Goal: Contribute content

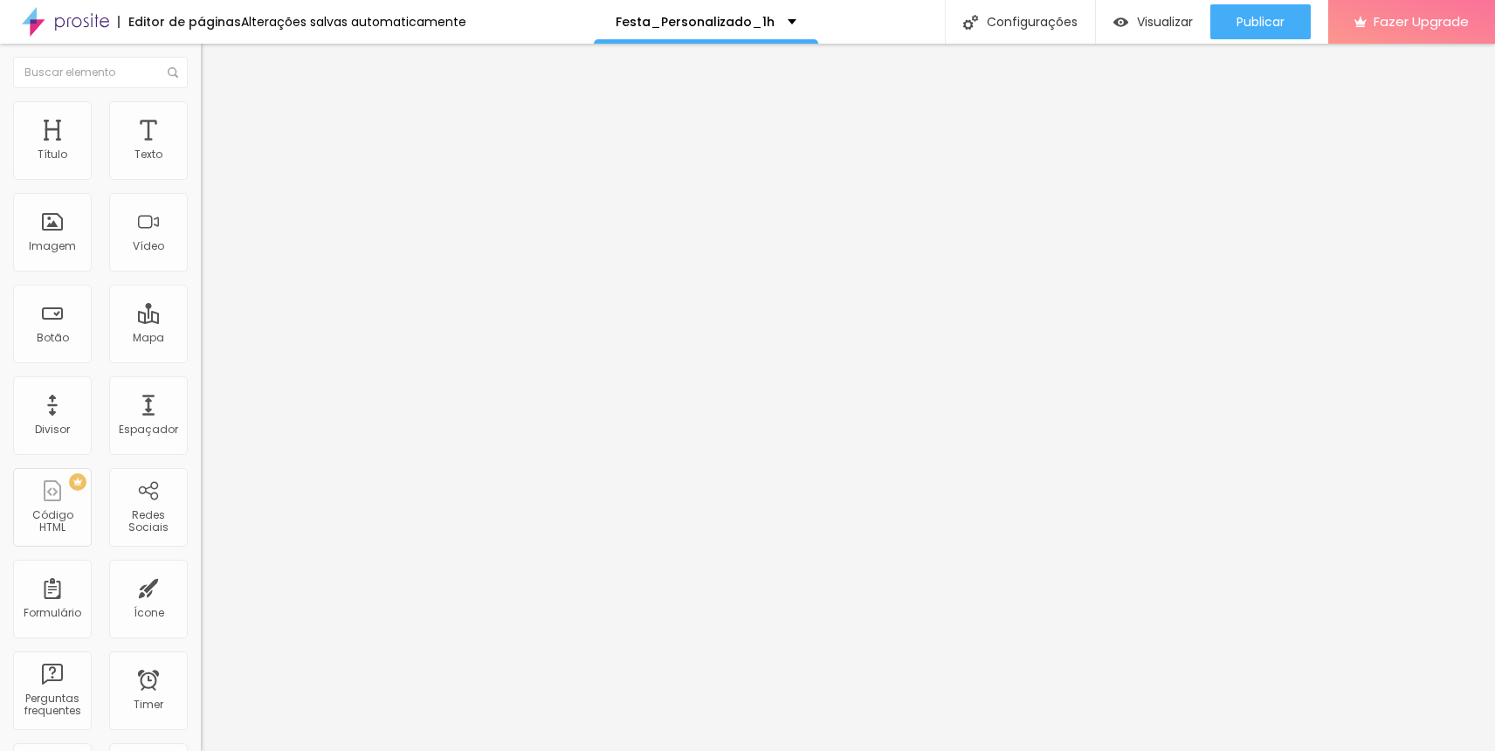
click at [201, 106] on img at bounding box center [209, 109] width 16 height 16
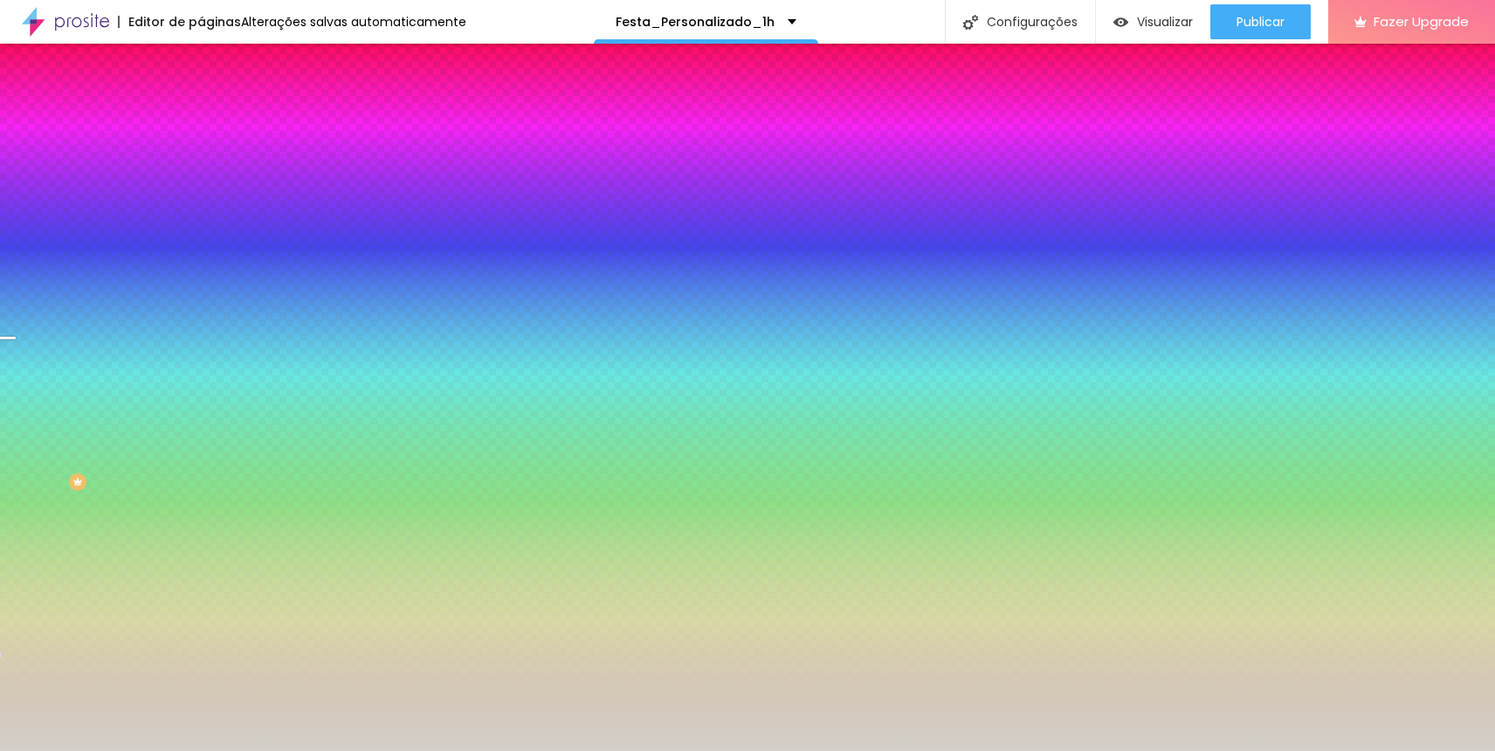
click at [201, 167] on div at bounding box center [301, 167] width 201 height 0
click at [201, 167] on div "#D2D0C8" at bounding box center [301, 175] width 201 height 17
click at [201, 119] on img at bounding box center [209, 127] width 16 height 16
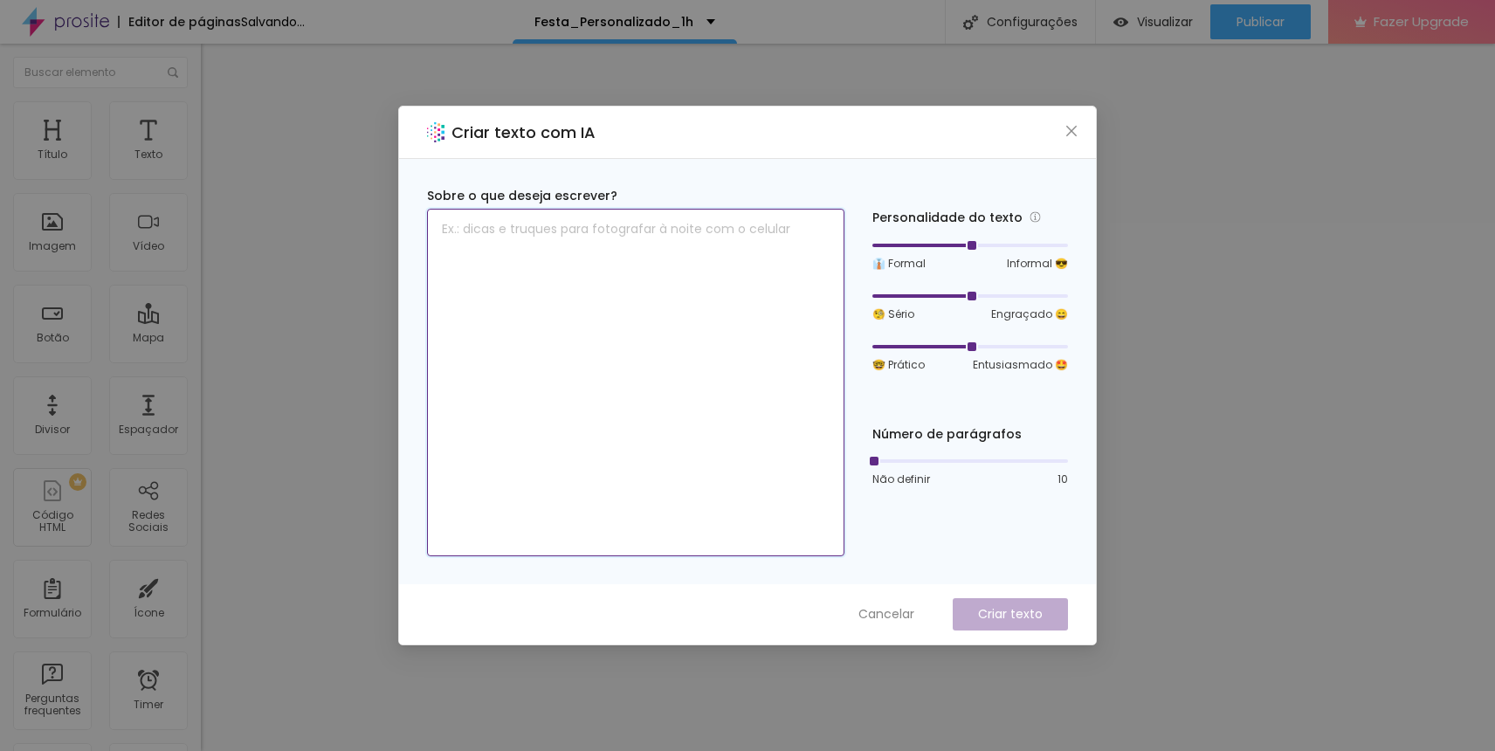
click at [458, 444] on textarea at bounding box center [636, 383] width 418 height 348
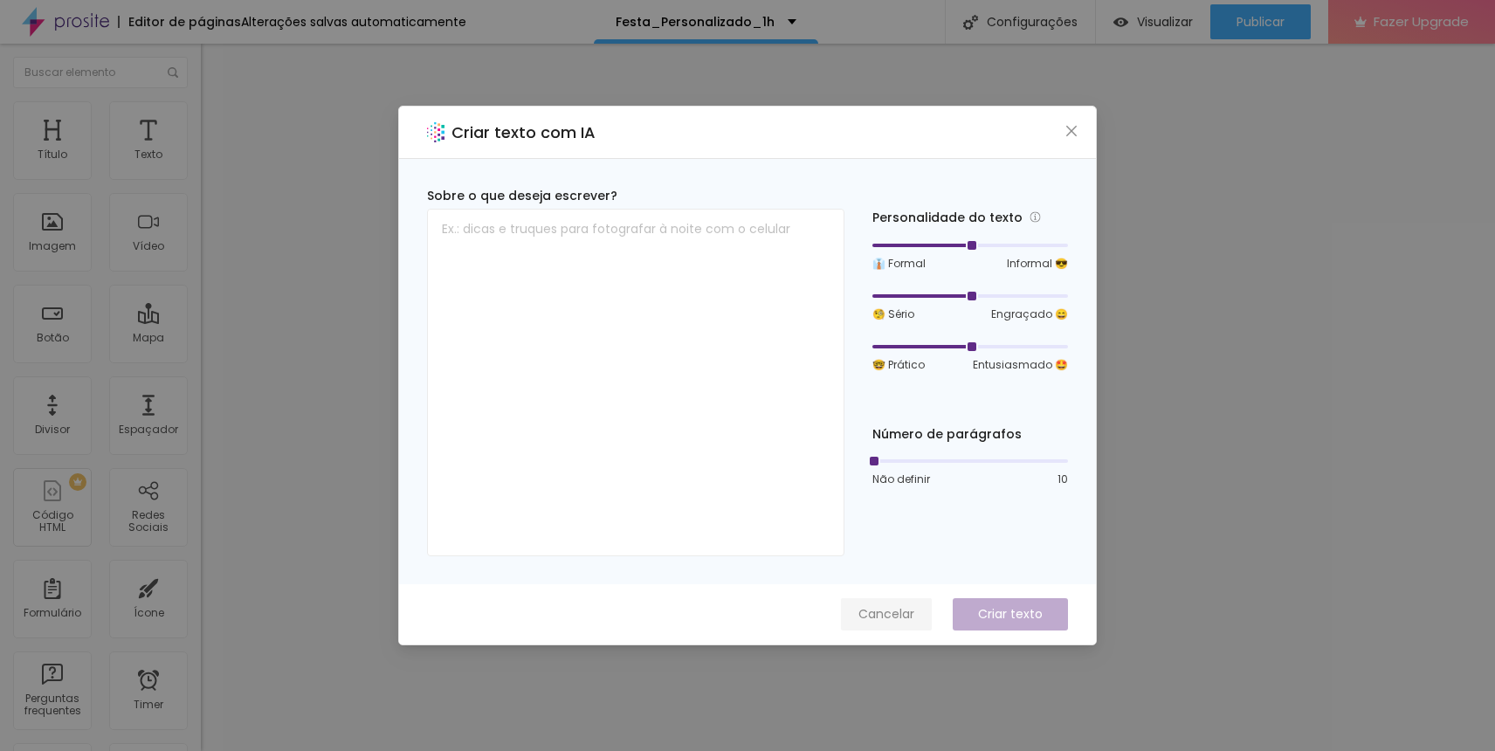
click at [853, 618] on div "Criar texto com IA Sobre o que deseja escrever? Personalidade do texto 👔 Formal…" at bounding box center [747, 375] width 1495 height 751
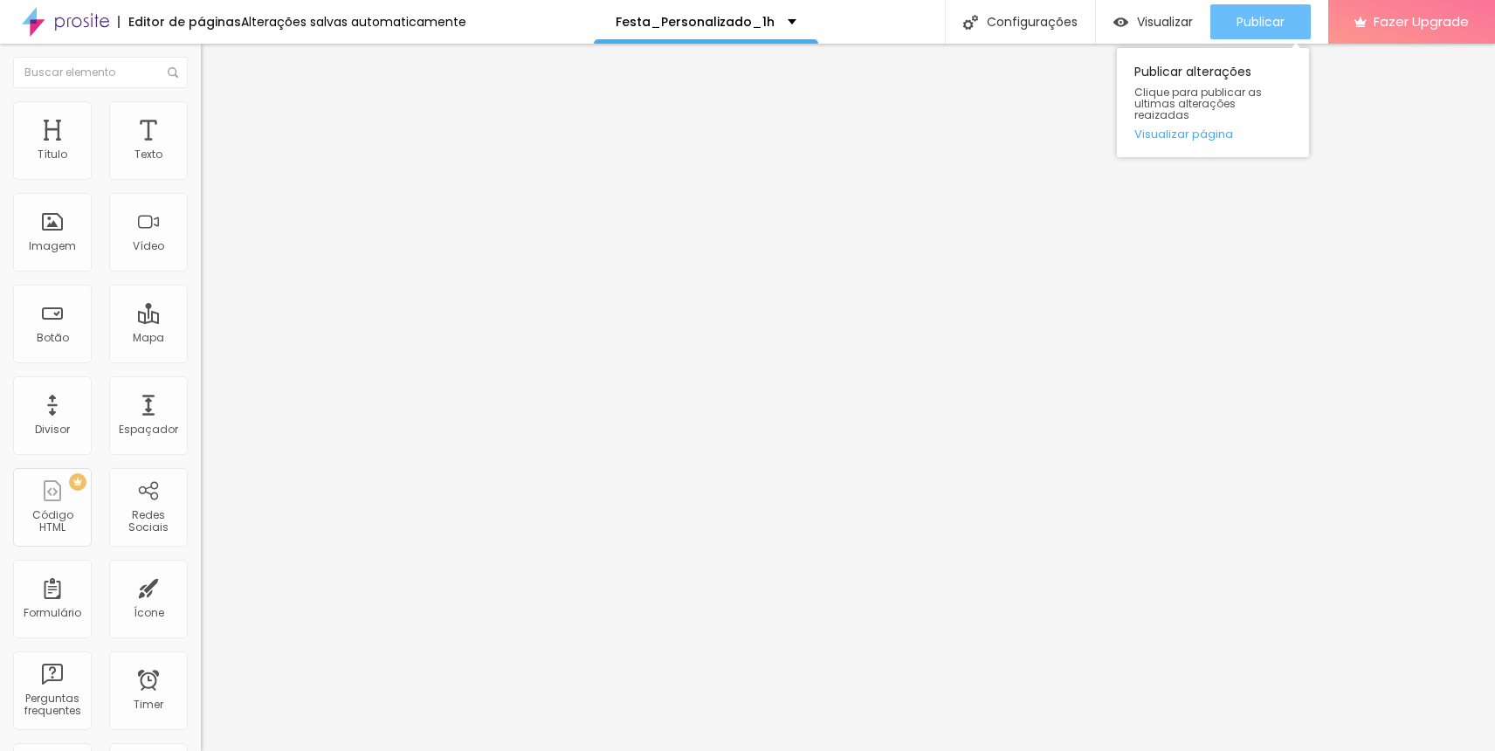
click at [1248, 27] on span "Publicar" at bounding box center [1261, 22] width 48 height 14
click at [1287, 38] on button "Publicar" at bounding box center [1261, 21] width 100 height 35
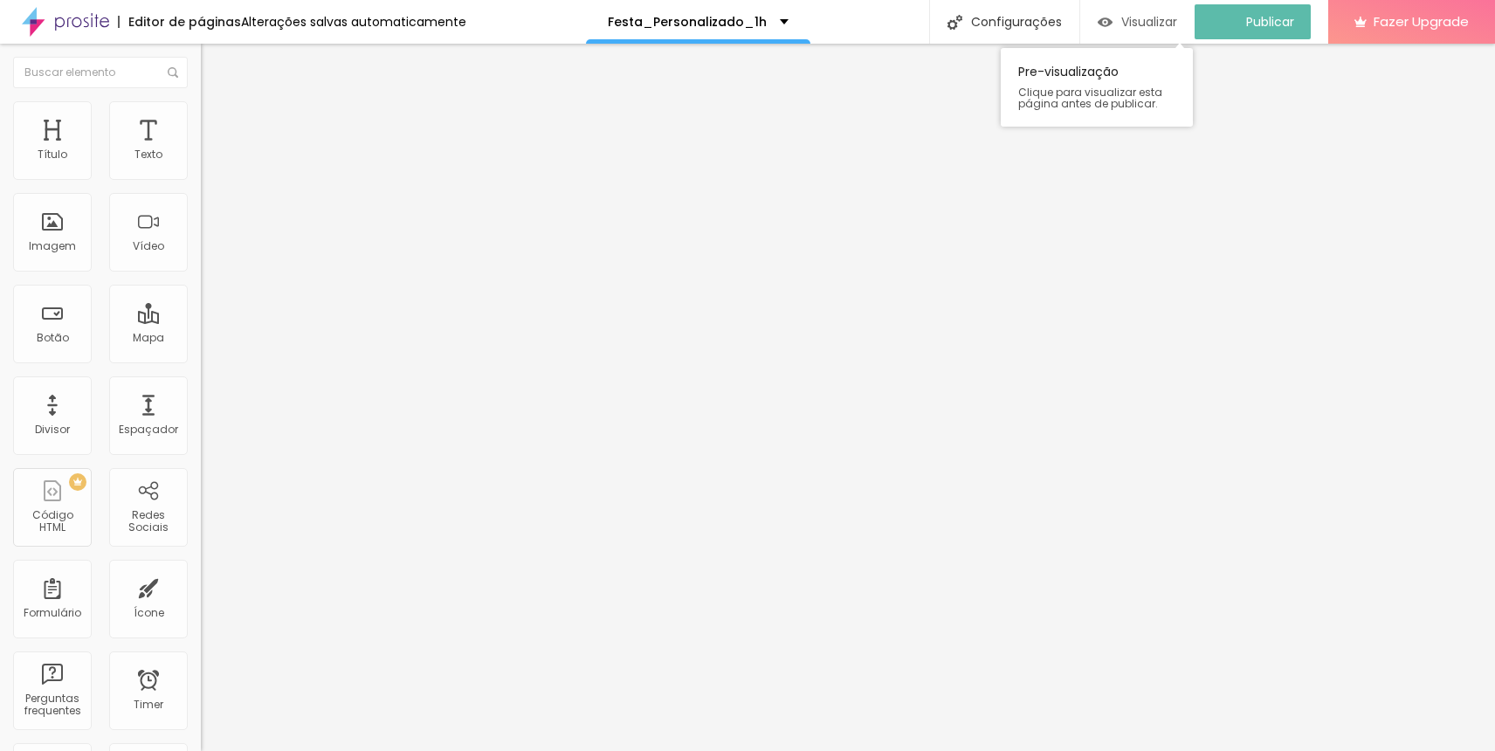
click at [1141, 17] on span "Visualizar" at bounding box center [1150, 22] width 56 height 14
